Goal: Information Seeking & Learning: Find specific fact

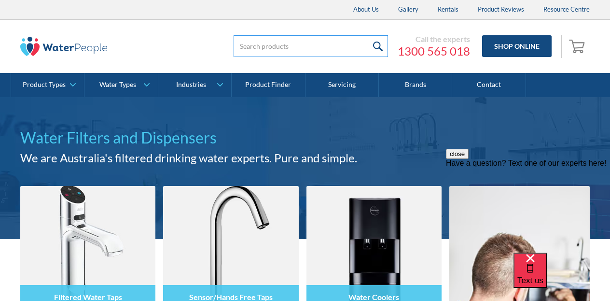
click at [310, 46] on input "search" at bounding box center [310, 46] width 154 height 22
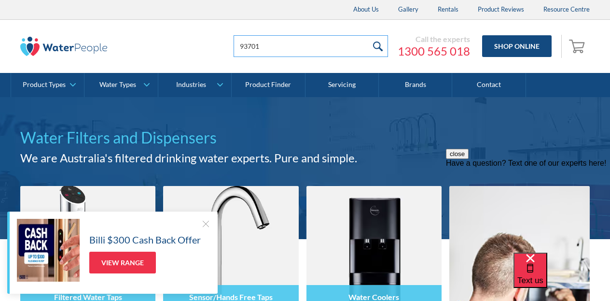
type input "93701"
click at [379, 46] on input "submit" at bounding box center [377, 46] width 21 height 22
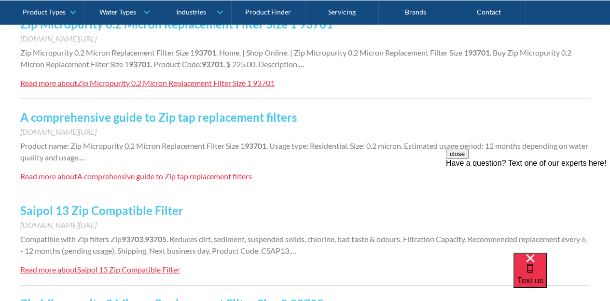
scroll to position [264, 0]
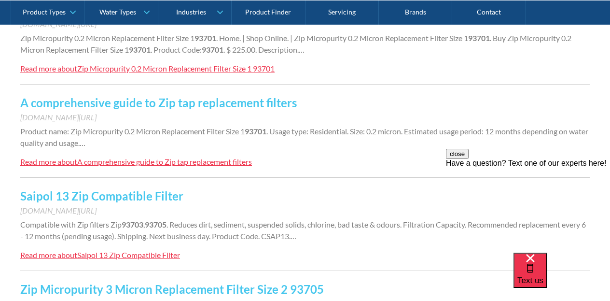
click at [235, 105] on link "A comprehensive guide to Zip tap replacement filters" at bounding box center [158, 103] width 276 height 14
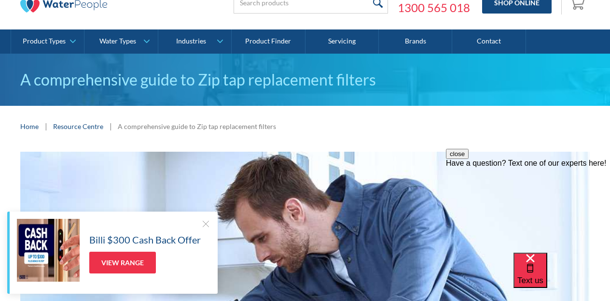
scroll to position [30, 0]
